Goal: Task Accomplishment & Management: Use online tool/utility

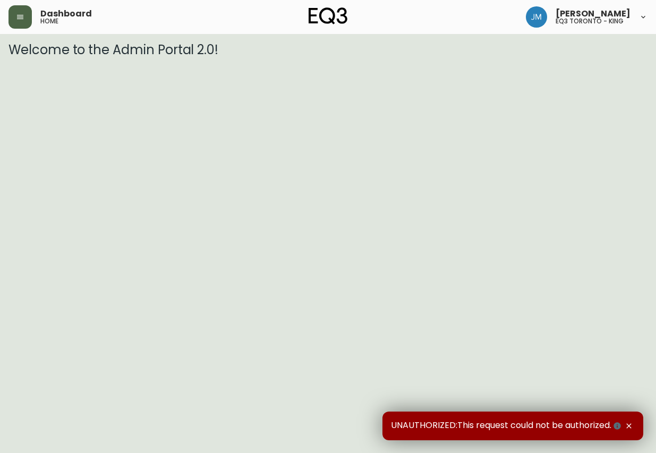
click at [9, 17] on button "button" at bounding box center [20, 16] width 23 height 23
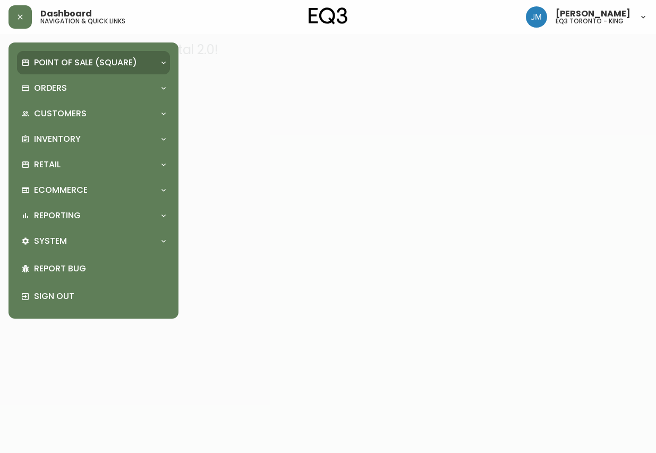
click at [44, 60] on p "Point of Sale (Square)" at bounding box center [85, 63] width 103 height 12
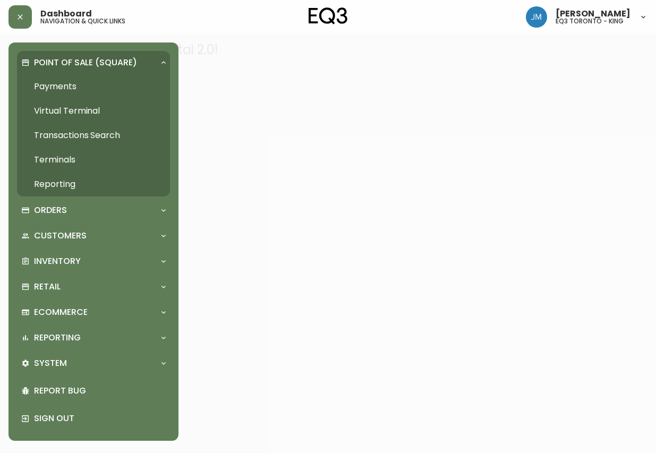
click at [41, 64] on p "Point of Sale (Square)" at bounding box center [85, 63] width 103 height 12
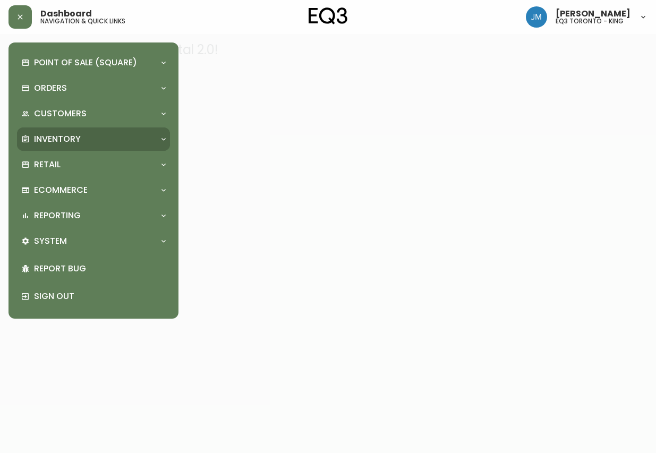
click at [52, 137] on p "Inventory" at bounding box center [57, 139] width 47 height 12
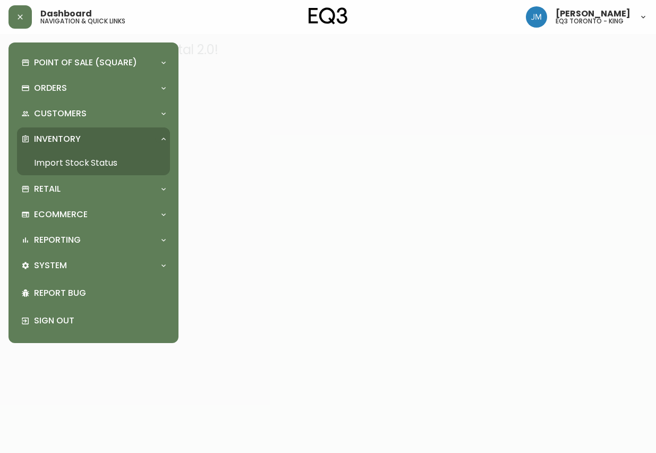
click at [73, 163] on link "Import Stock Status" at bounding box center [93, 163] width 153 height 24
